Goal: Task Accomplishment & Management: Manage account settings

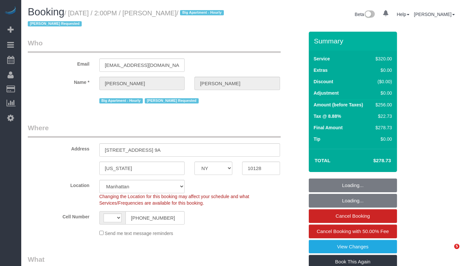
select select "NY"
click at [47, 55] on link "Active Bookings" at bounding box center [62, 59] width 82 height 13
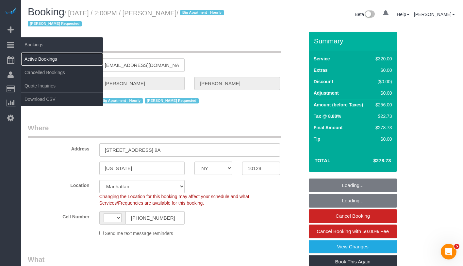
select select "string:stripe-pm_1QzSJ44VGloSiKo7IVwva4X2"
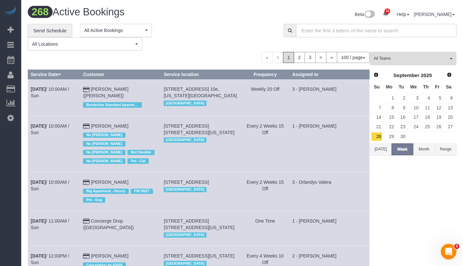
click at [349, 32] on input "text" at bounding box center [376, 30] width 160 height 13
click at [453, 145] on button "Range" at bounding box center [445, 149] width 22 height 12
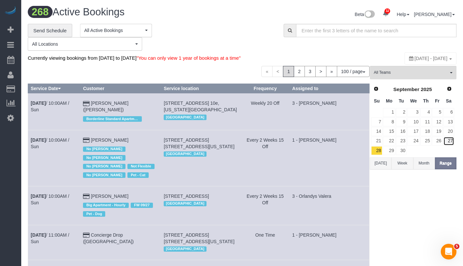
click at [453, 145] on link "27" at bounding box center [448, 141] width 11 height 9
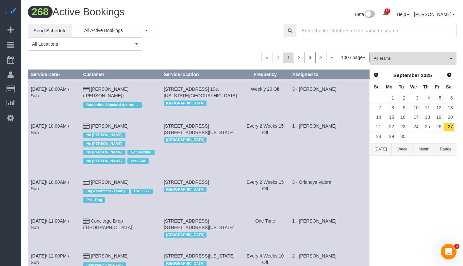
click at [422, 30] on input "text" at bounding box center [376, 30] width 160 height 13
paste input "Sara Walker-Santana"
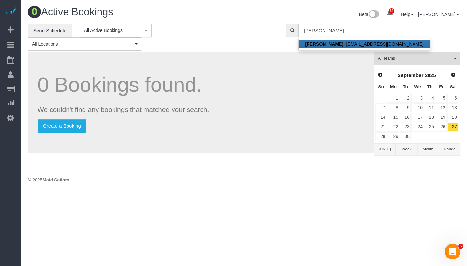
click at [378, 41] on link "Sara Walker-Santana - sarawalkersantana@gmail.com" at bounding box center [365, 44] width 132 height 8
type input "sarawalkersantana@gmail.com"
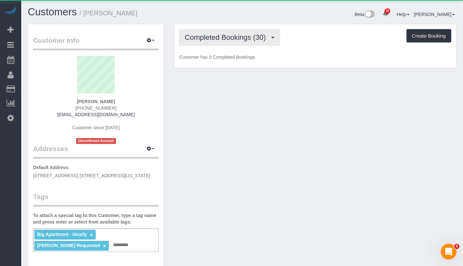
click at [199, 34] on span "Completed Bookings (30)" at bounding box center [226, 37] width 84 height 8
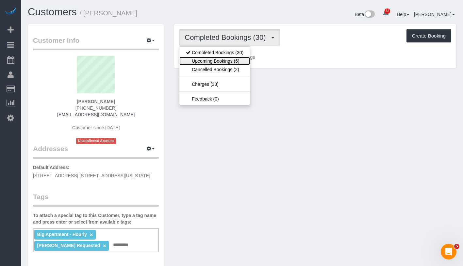
click at [203, 61] on link "Upcoming Bookings (6)" at bounding box center [214, 61] width 71 height 8
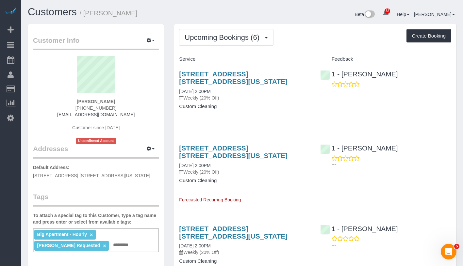
drag, startPoint x: 72, startPoint y: 101, endPoint x: 124, endPoint y: 102, distance: 51.9
click at [124, 102] on div "Sara Walker-Santana 1 (917) 825-5739 sarawalkersantana@gmail.com Customer since…" at bounding box center [96, 100] width 126 height 88
copy strong "Sara Walker-Santana"
drag, startPoint x: 178, startPoint y: 89, endPoint x: 223, endPoint y: 90, distance: 44.7
click at [223, 90] on div "1192 Park Ave, Apt. 9a, New York, NY 10128 10/02/2025 2:00PM Weekly (20% Off) C…" at bounding box center [244, 94] width 141 height 58
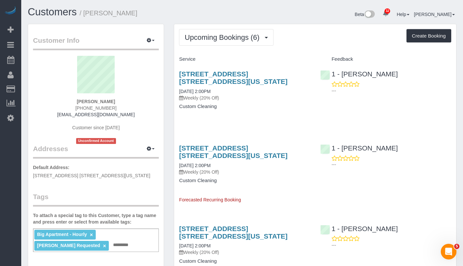
copy link "10/02/2025 2:00PM"
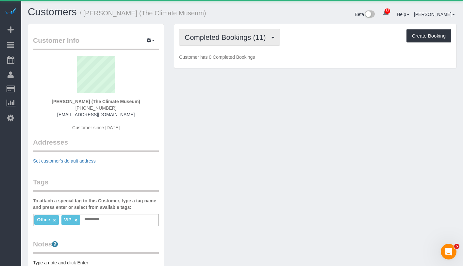
click at [242, 37] on span "Completed Bookings (11)" at bounding box center [226, 37] width 84 height 8
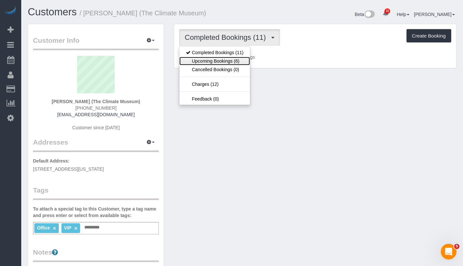
click at [232, 60] on link "Upcoming Bookings (6)" at bounding box center [214, 61] width 71 height 8
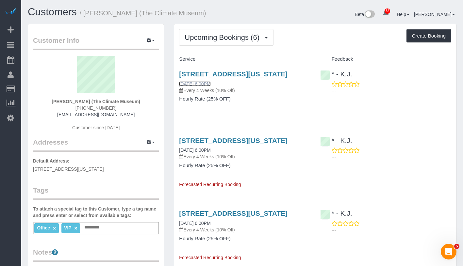
click at [210, 87] on link "10/02/2025 6:00PM" at bounding box center [194, 83] width 31 height 5
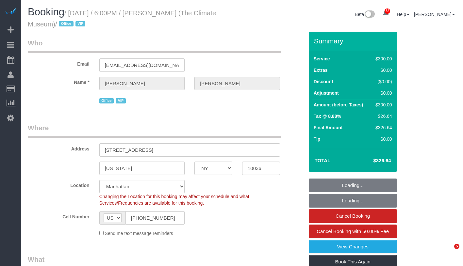
select select "NY"
select select "2"
select select "150"
select select "spot1"
select select "number:89"
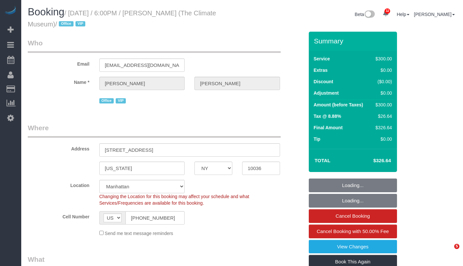
select select "number:90"
select select "number:15"
select select "number:7"
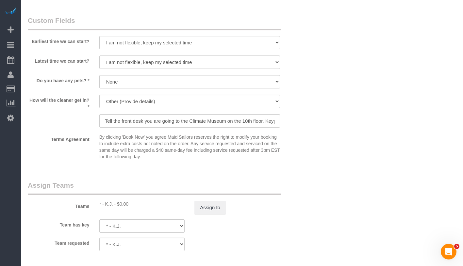
scroll to position [506, 0]
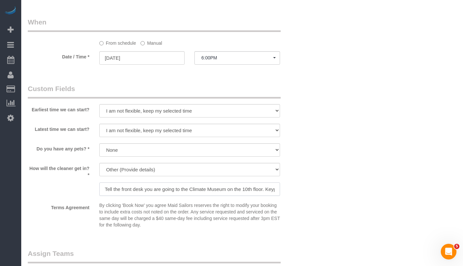
click at [214, 193] on input "Tell the front desk you are going to the Climate Museum on the 10th floor. Keyp…" at bounding box center [189, 188] width 181 height 13
click at [220, 189] on input "Tell the front desk you are going to the Climate Museum on the 10th floor. Keyp…" at bounding box center [189, 188] width 181 height 13
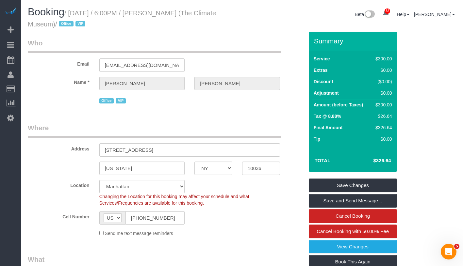
scroll to position [0, 0]
drag, startPoint x: 161, startPoint y: 15, endPoint x: 197, endPoint y: 15, distance: 36.6
click at [197, 15] on small "/ [DATE] / 6:00PM / [PERSON_NAME] (The Climate Museum) / Office VIP" at bounding box center [122, 18] width 188 height 18
copy small "[PERSON_NAME]"
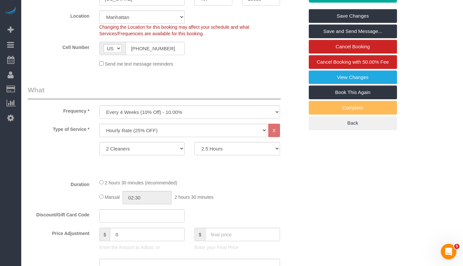
scroll to position [146, 0]
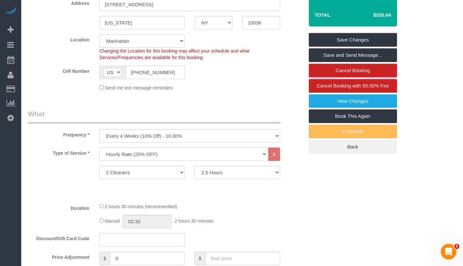
click at [151, 73] on input "[PHONE_NUMBER]" at bounding box center [154, 72] width 59 height 13
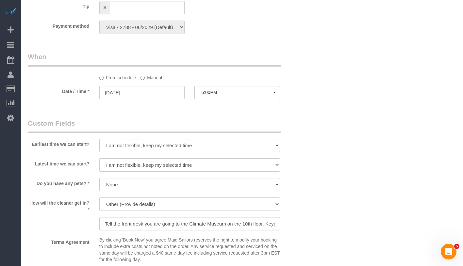
scroll to position [572, 0]
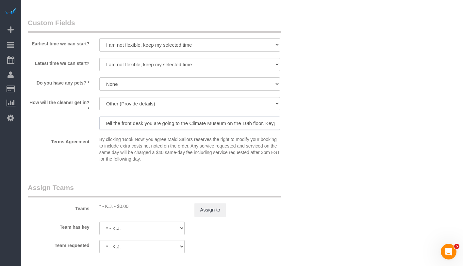
click at [218, 121] on input "Tell the front desk you are going to the Climate Museum on the 10th floor. Keyp…" at bounding box center [189, 123] width 181 height 13
click at [255, 121] on input "Tell the front desk you are going to the Climate Museum on the 10th floor. Keyp…" at bounding box center [189, 123] width 181 height 13
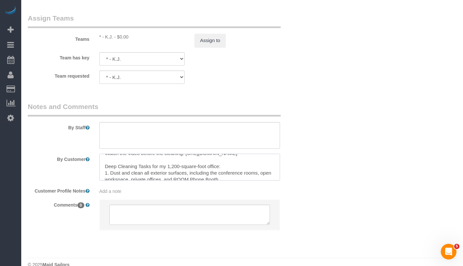
scroll to position [0, 0]
